Goal: Task Accomplishment & Management: Manage account settings

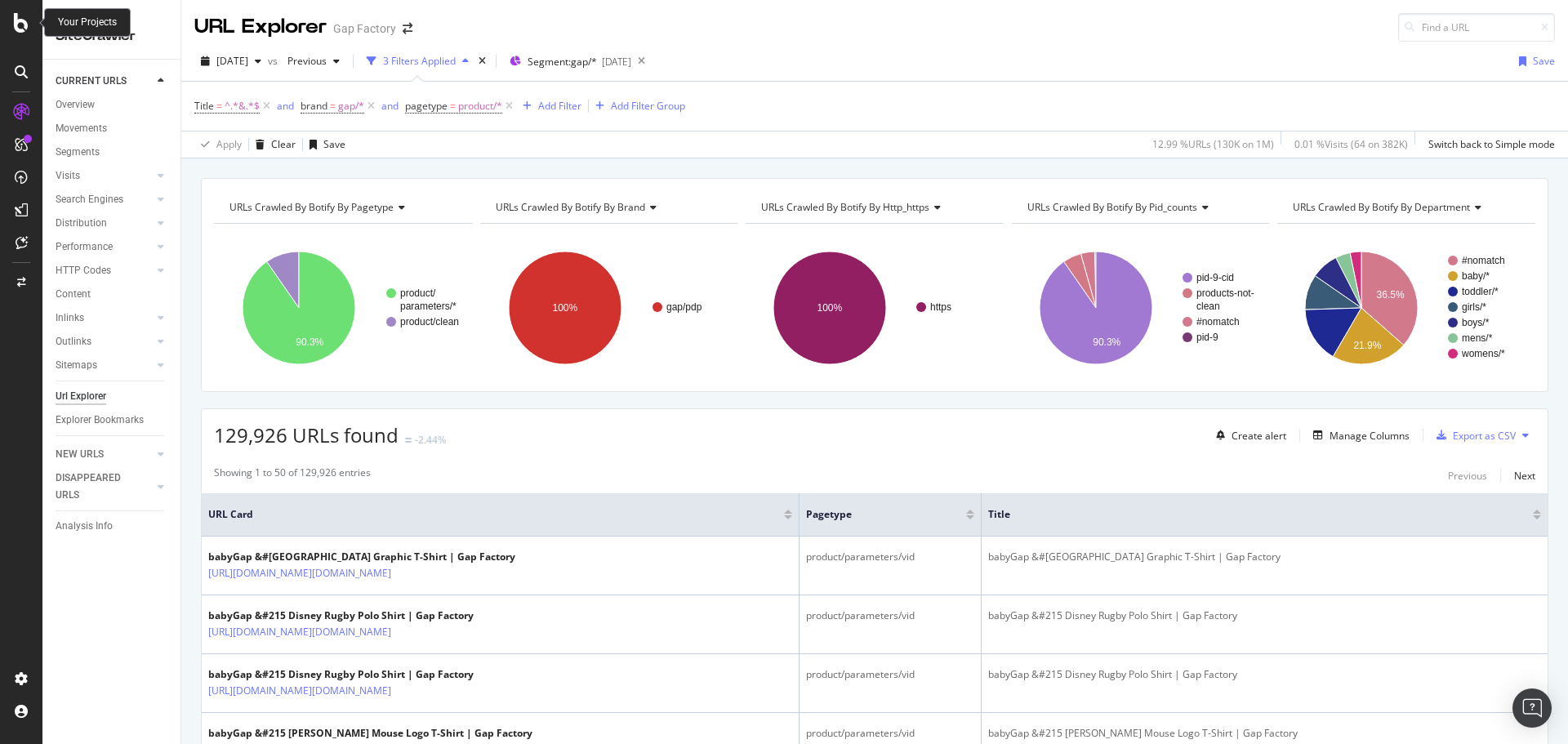
click at [23, 20] on icon at bounding box center [21, 23] width 15 height 20
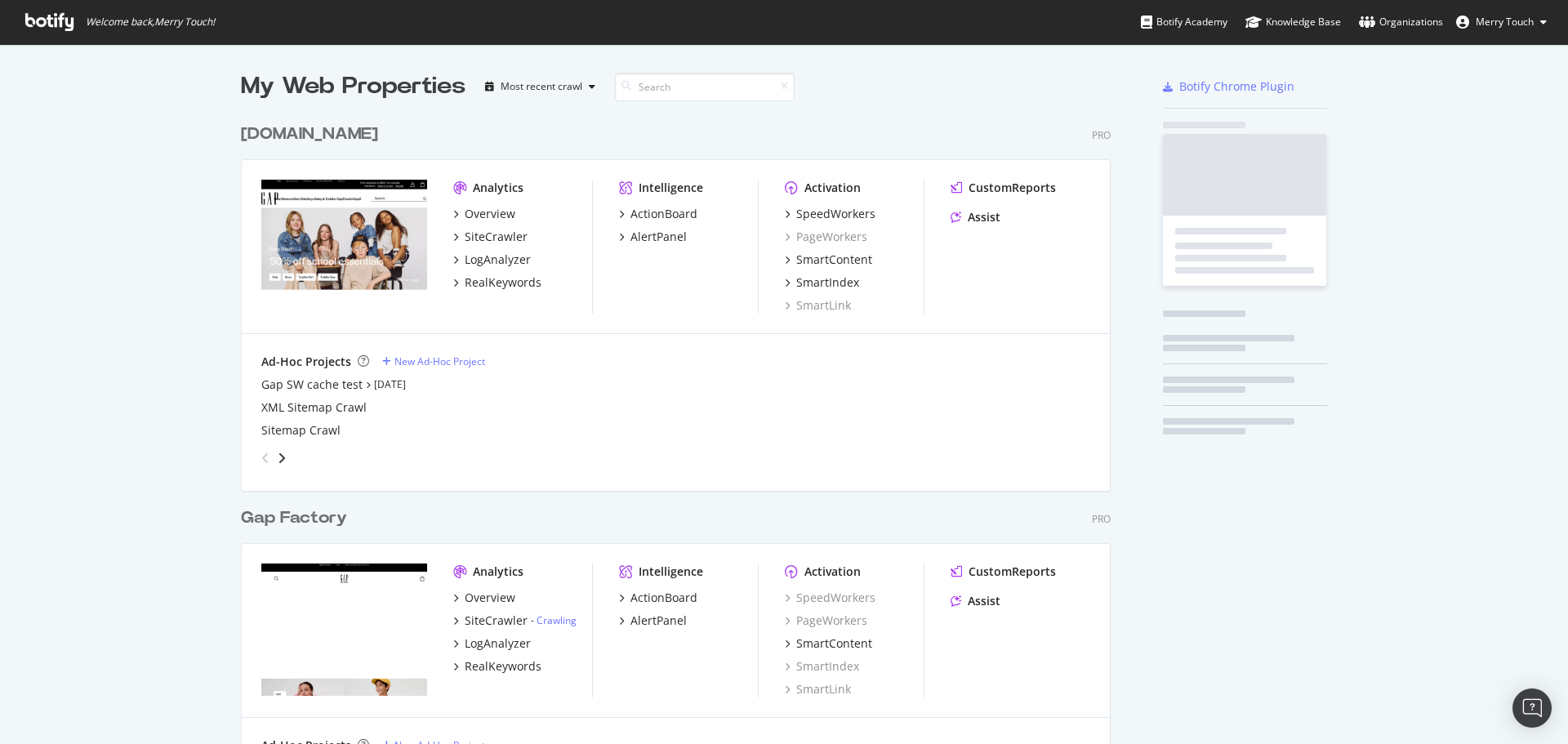
scroll to position [732, 1544]
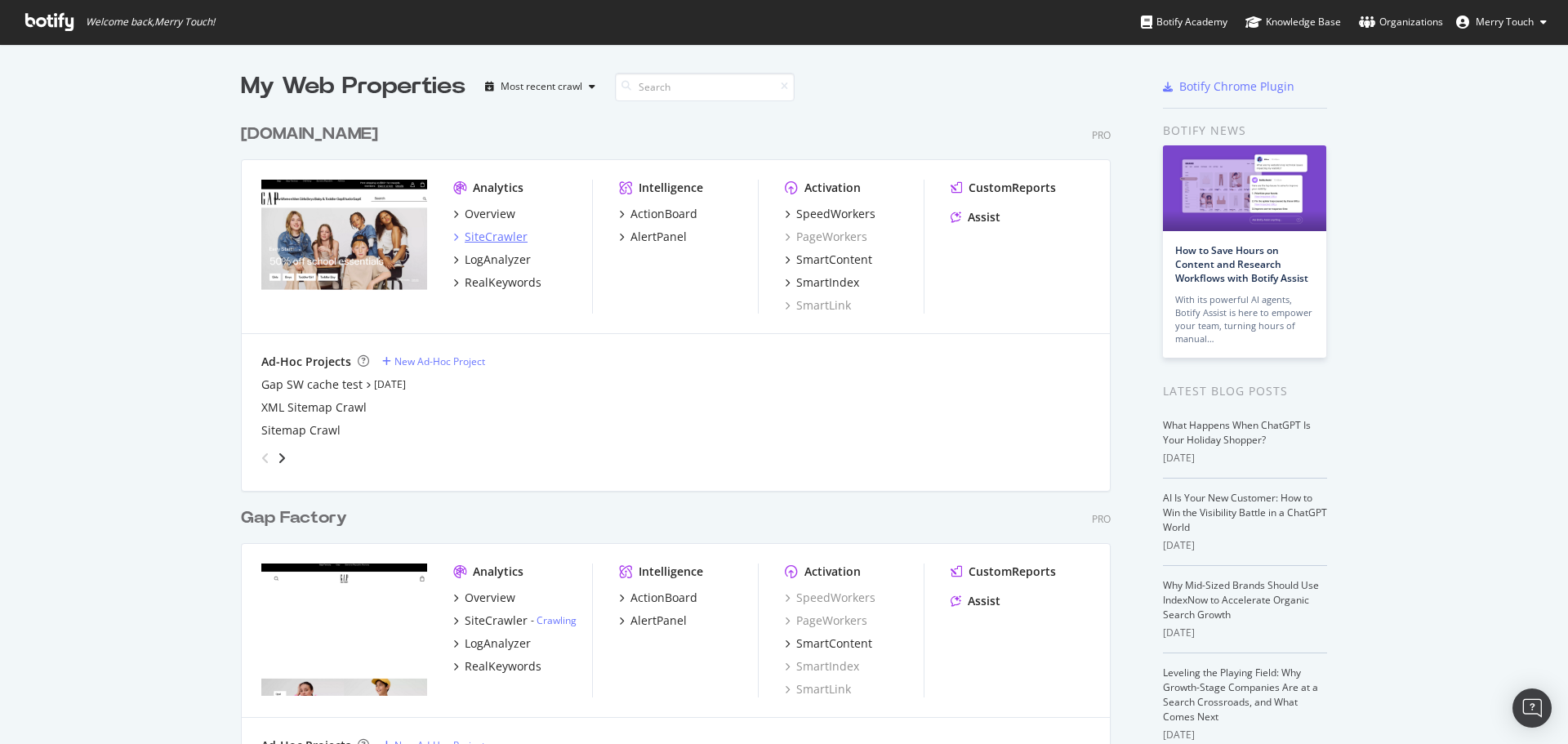
click at [483, 238] on div "SiteCrawler" at bounding box center [496, 236] width 63 height 16
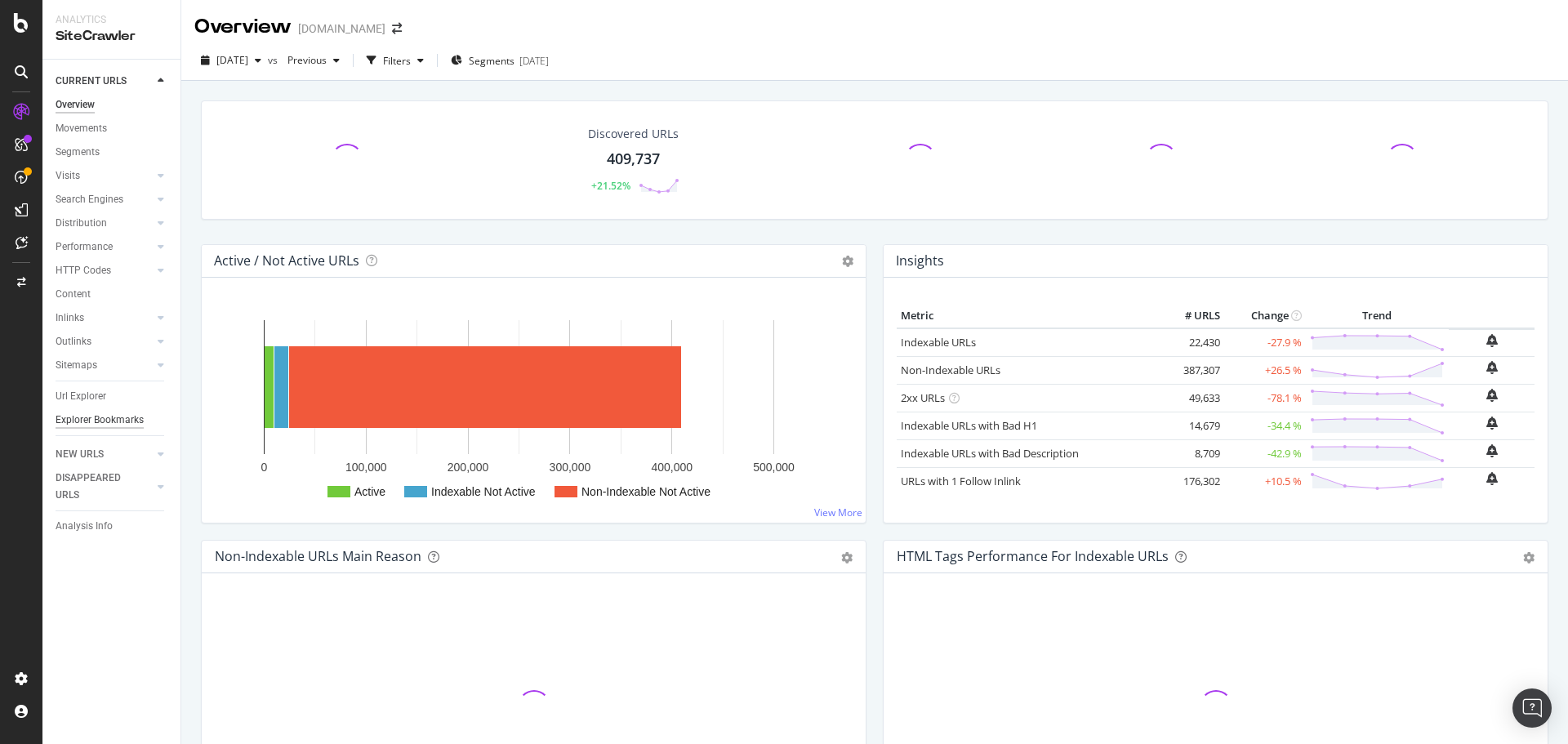
click at [115, 421] on div "Explorer Bookmarks" at bounding box center [99, 419] width 88 height 17
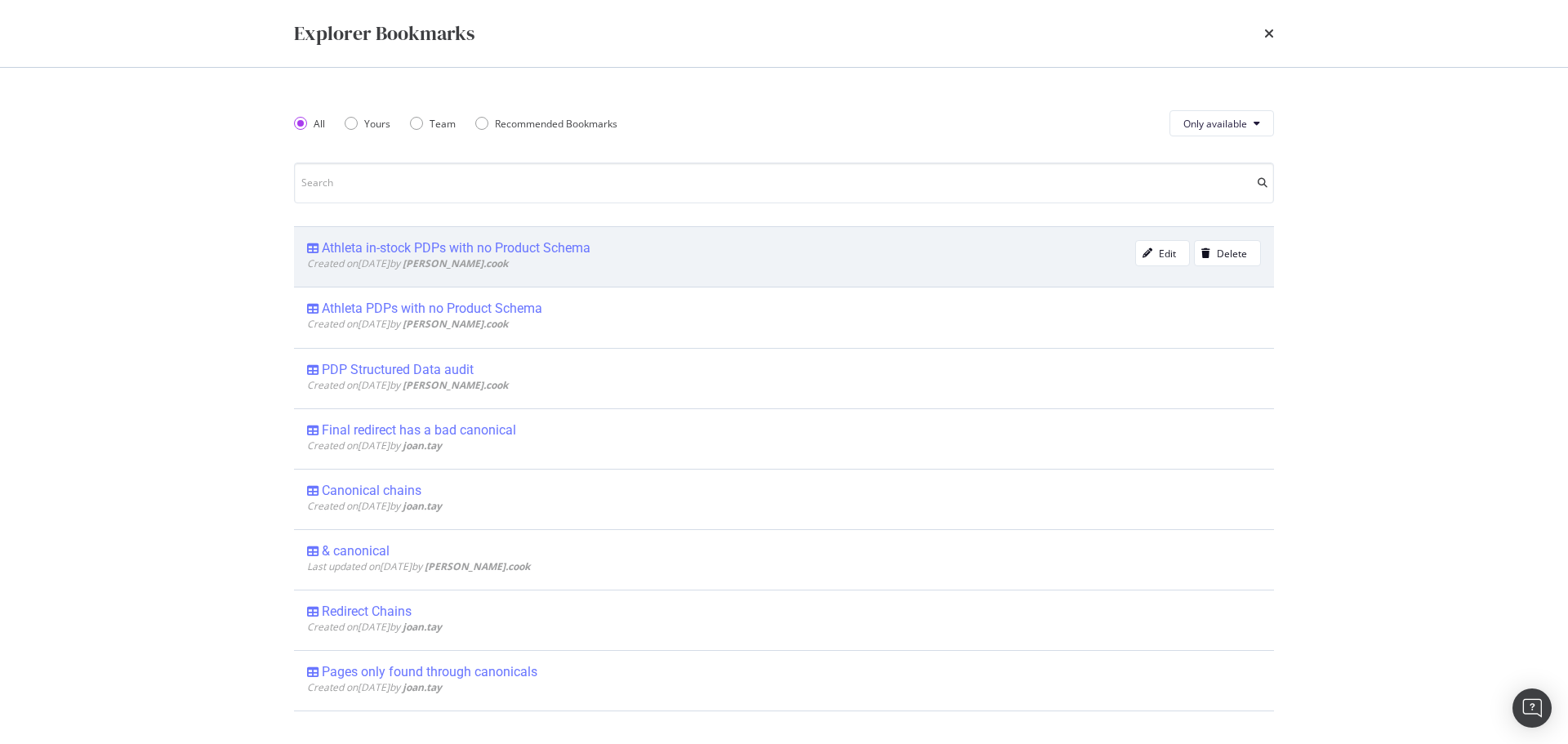
click at [395, 246] on div "Athleta in-stock PDPs with no Product Schema" at bounding box center [456, 248] width 268 height 16
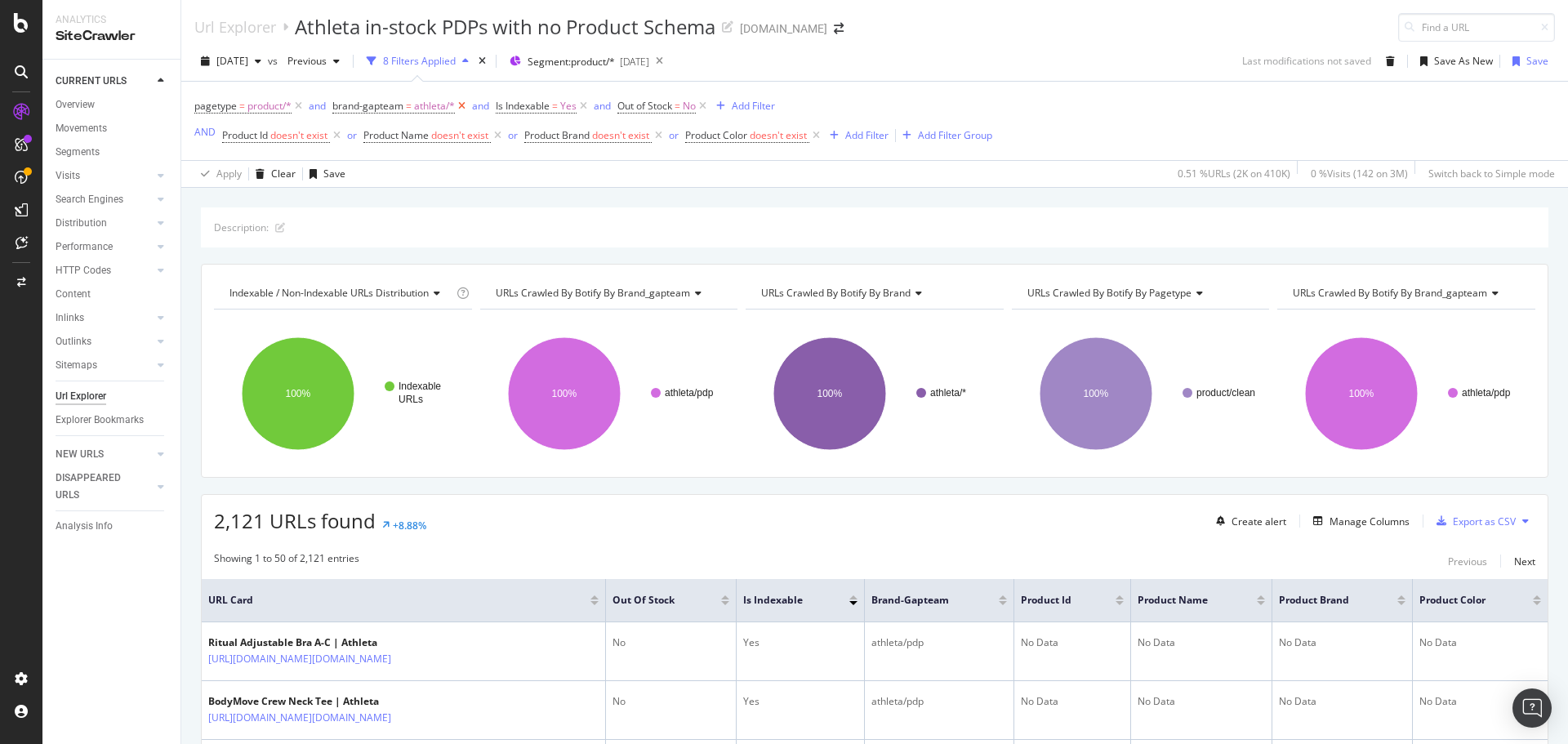
click at [464, 107] on icon at bounding box center [462, 106] width 14 height 16
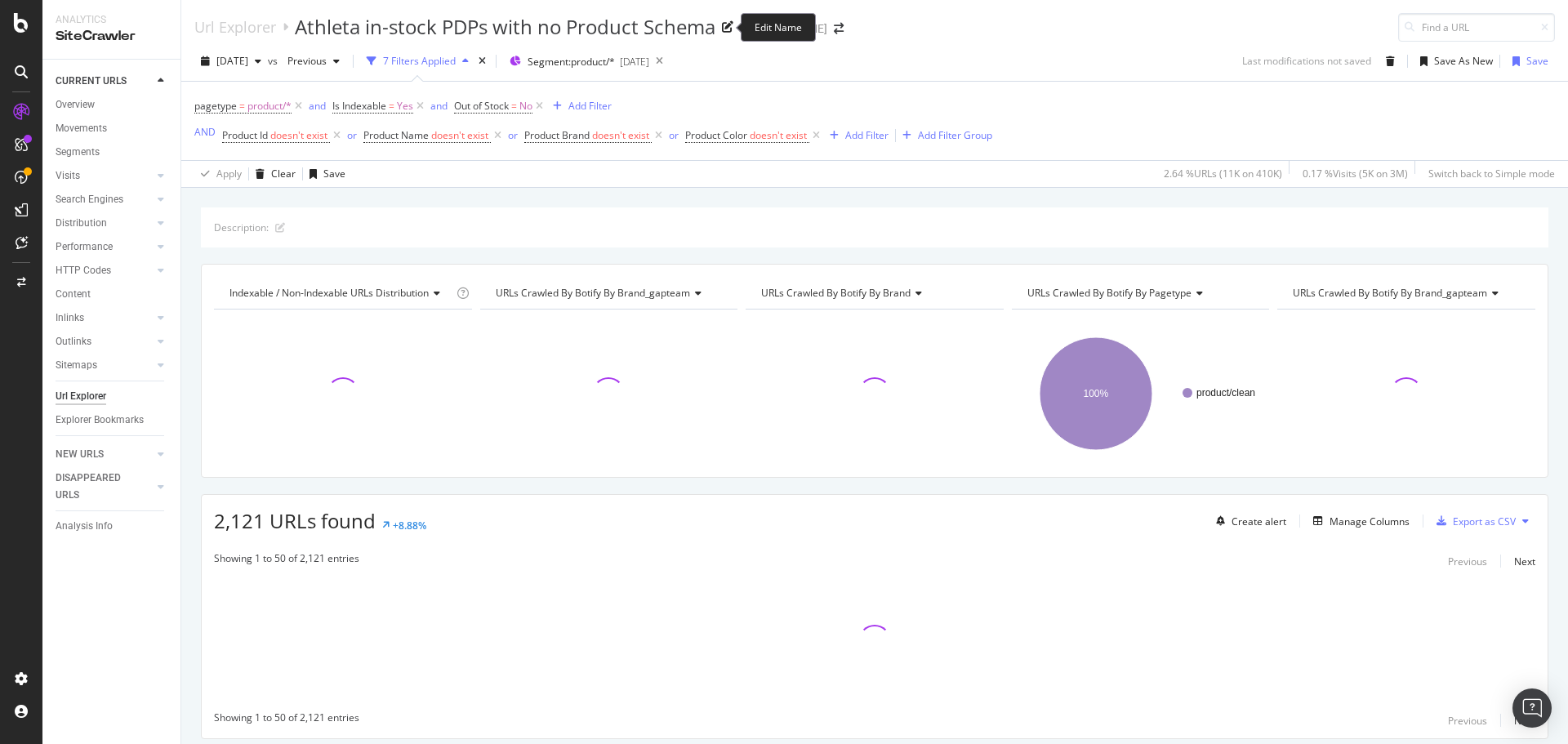
click at [729, 26] on icon at bounding box center [728, 27] width 12 height 12
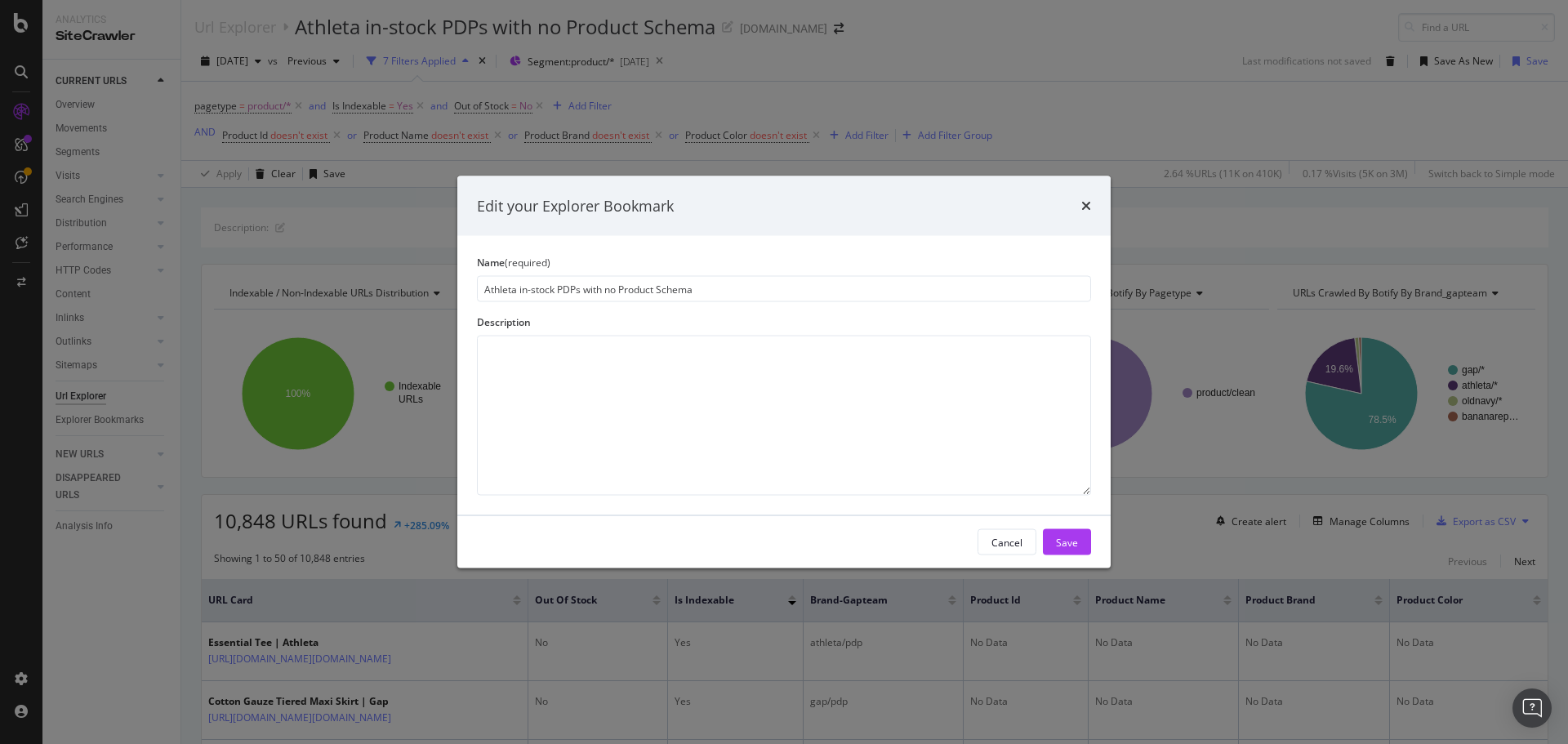
click at [521, 289] on input "Athleta in-stock PDPs with no Product Schema" at bounding box center [784, 289] width 614 height 26
click at [512, 289] on input "Athleta in-stock PDPs with no Product Schema" at bounding box center [784, 289] width 614 height 26
drag, startPoint x: 521, startPoint y: 291, endPoint x: 443, endPoint y: 289, distance: 78.0
click at [443, 289] on div "Edit your Explorer Bookmark Name (required) Athleta in-stock PDPs with no Produ…" at bounding box center [784, 372] width 1568 height 744
type input "In-stock PDPs with no Product Schema"
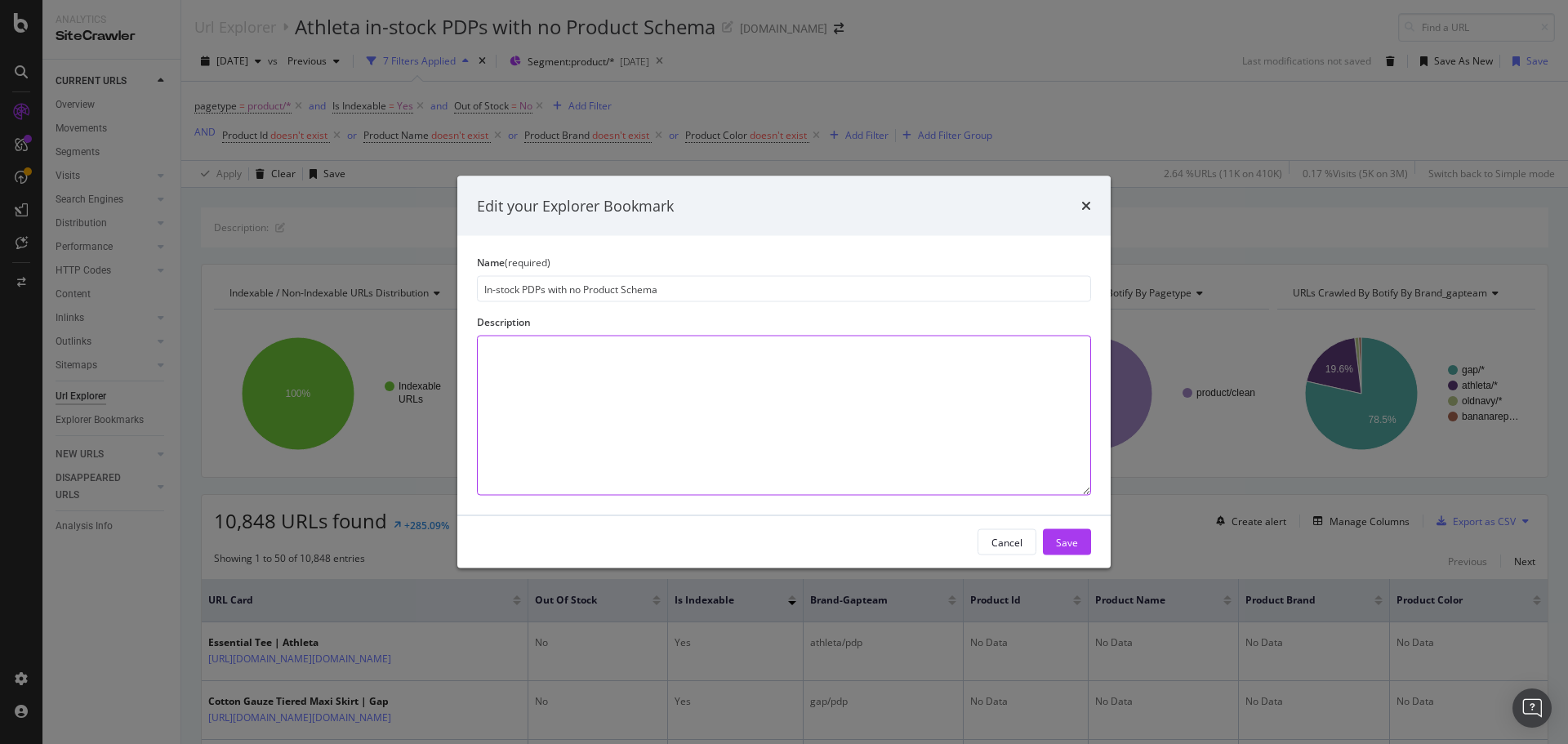
click at [849, 376] on textarea "modal" at bounding box center [784, 416] width 614 height 160
click at [1058, 534] on div "Save" at bounding box center [1067, 542] width 22 height 25
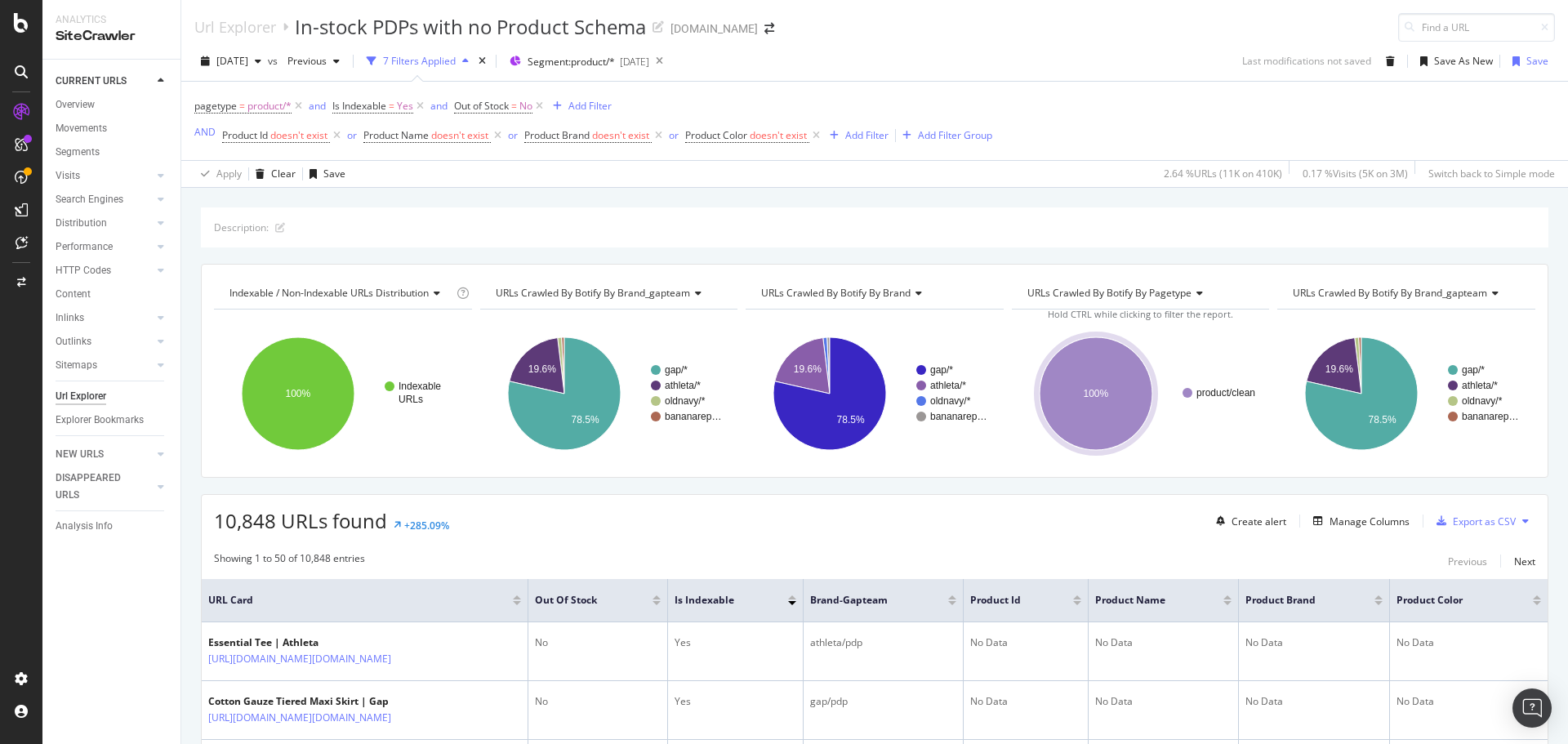
click at [948, 52] on div "[DATE] vs Previous 7 Filters Applied Segment: product/* [DATE] Last modificatio…" at bounding box center [874, 64] width 1387 height 33
click at [1309, 63] on div "Last modifications not saved" at bounding box center [1306, 61] width 129 height 14
click at [1027, 66] on div "[DATE] vs Previous 7 Filters Applied Segment: product/* [DATE] Last modificatio…" at bounding box center [874, 64] width 1387 height 33
click at [103, 423] on div "Explorer Bookmarks" at bounding box center [99, 419] width 88 height 17
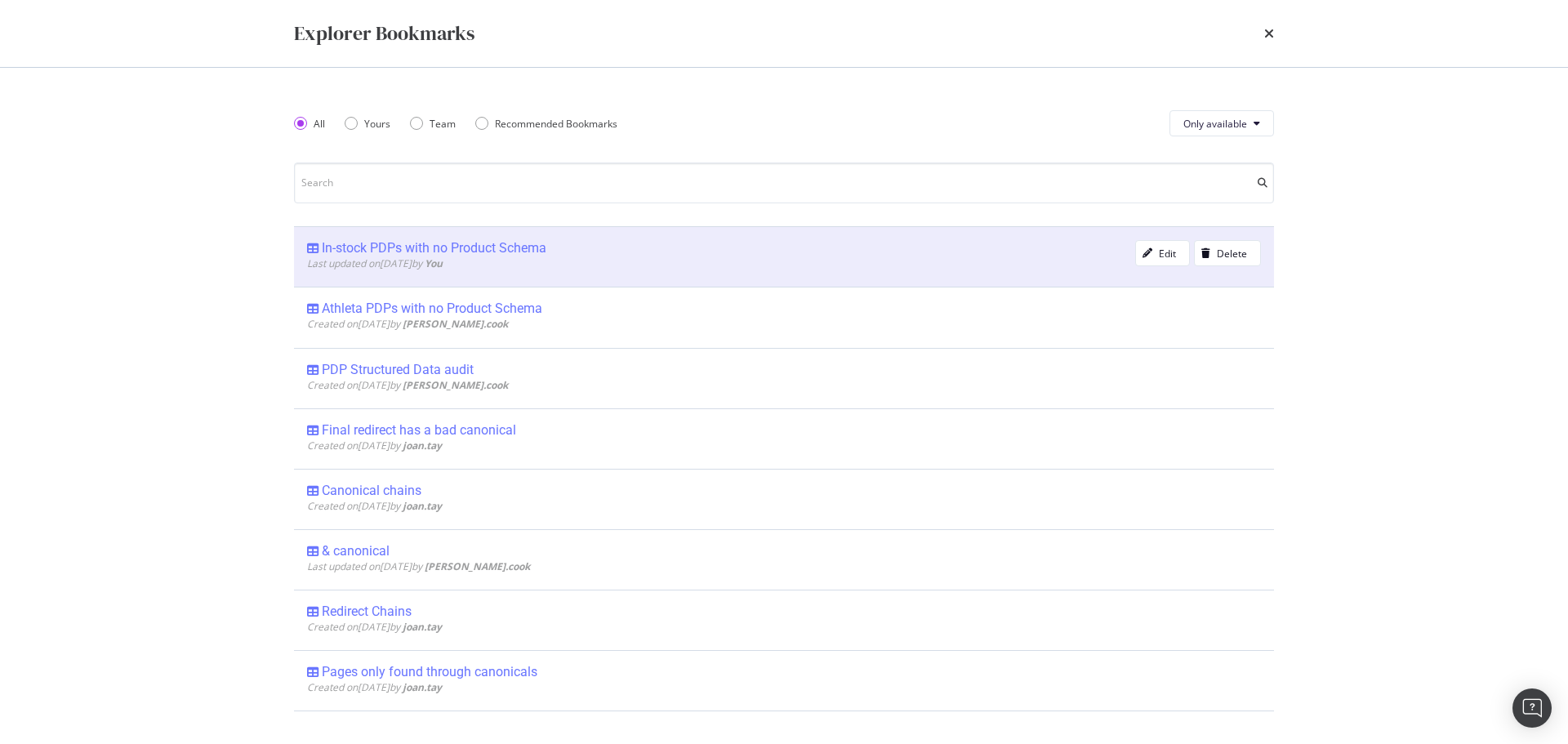
click at [436, 251] on div "In-stock PDPs with no Product Schema" at bounding box center [434, 248] width 225 height 16
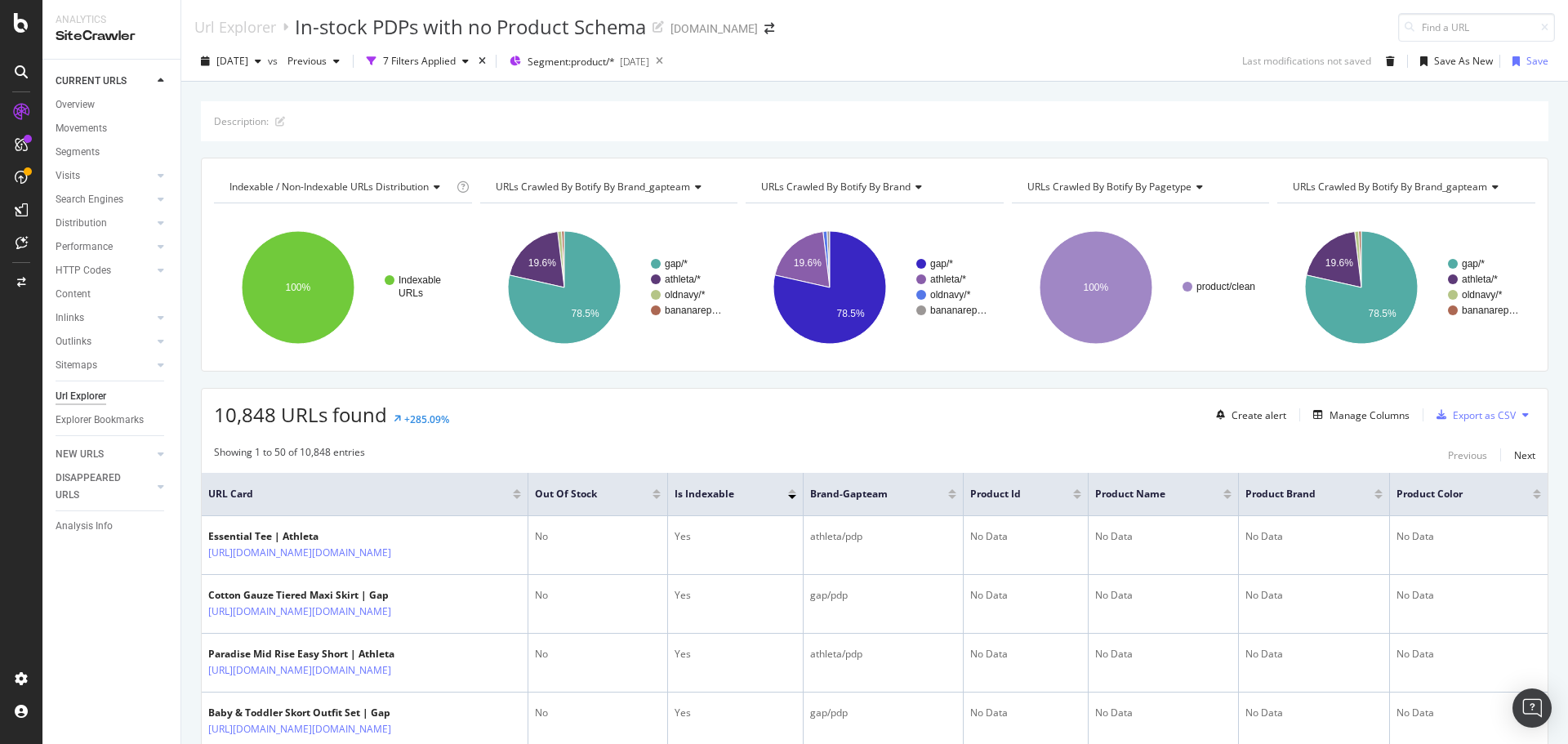
drag, startPoint x: 913, startPoint y: 59, endPoint x: 539, endPoint y: 126, distance: 380.0
click at [913, 58] on div "[DATE] vs Previous 7 Filters Applied Segment: product/* [DATE] Last modificatio…" at bounding box center [874, 64] width 1387 height 33
click at [97, 412] on div "Explorer Bookmarks" at bounding box center [99, 419] width 88 height 17
click at [1016, 29] on div "Url Explorer In-stock PDPs with no Product Schema [DOMAIN_NAME]" at bounding box center [874, 20] width 1387 height 42
click at [456, 58] on div "7 Filters Applied" at bounding box center [419, 61] width 73 height 14
